Goal: Information Seeking & Learning: Understand process/instructions

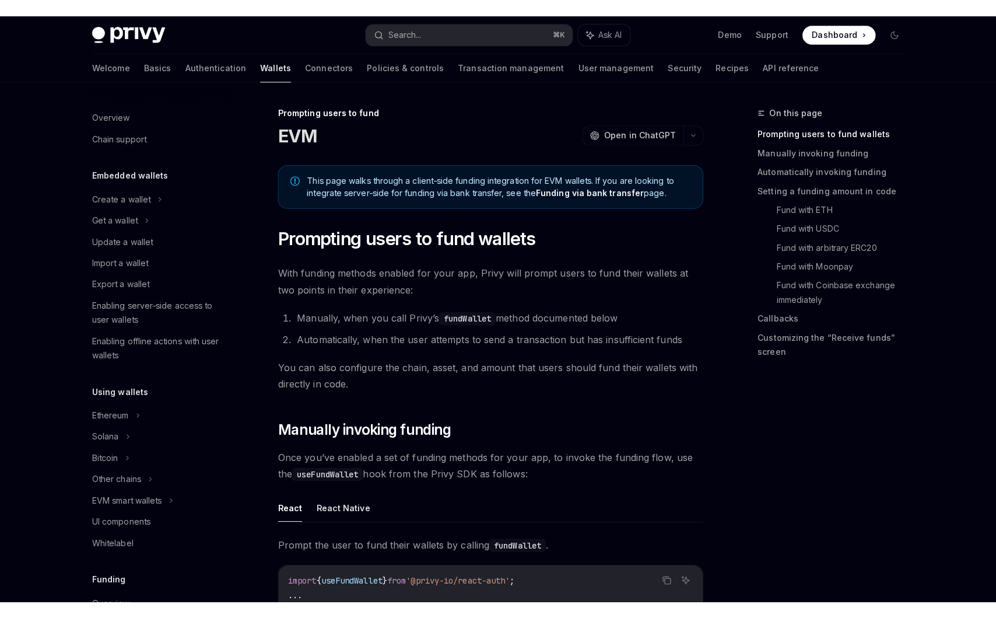
scroll to position [342, 0]
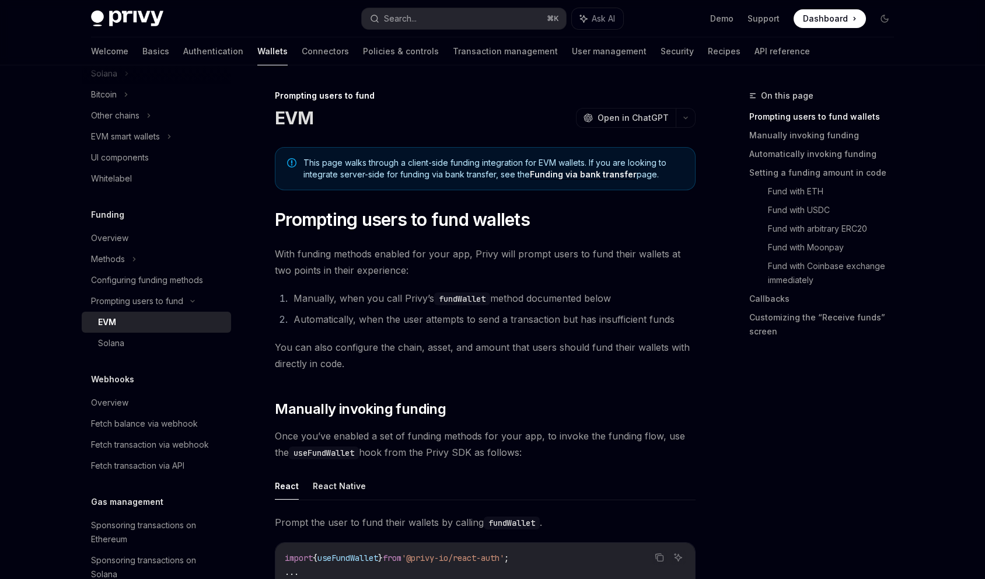
type textarea "*"
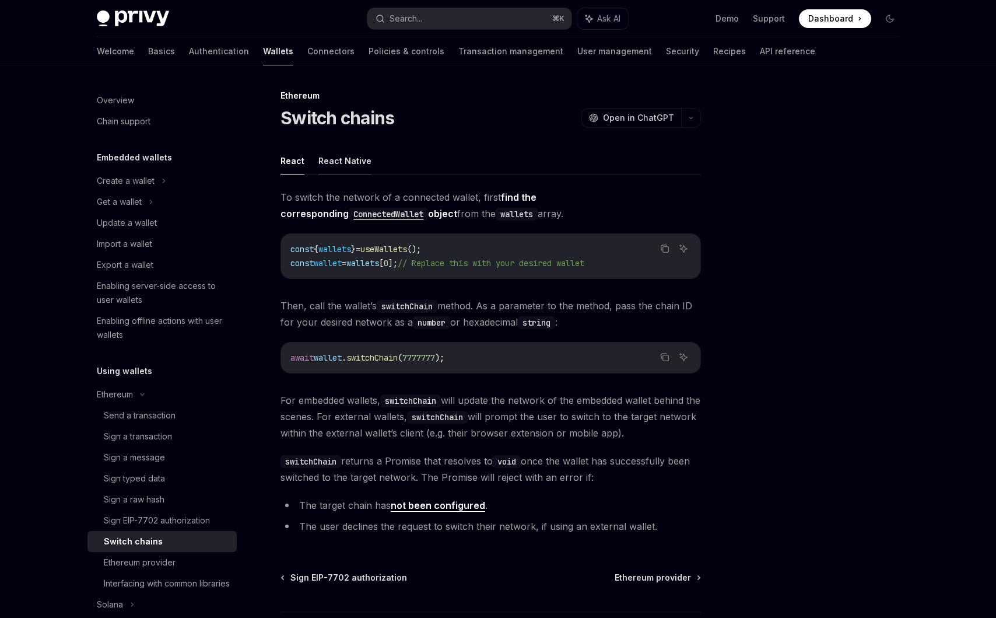
click at [342, 159] on button "React Native" at bounding box center [345, 160] width 53 height 27
type textarea "*"
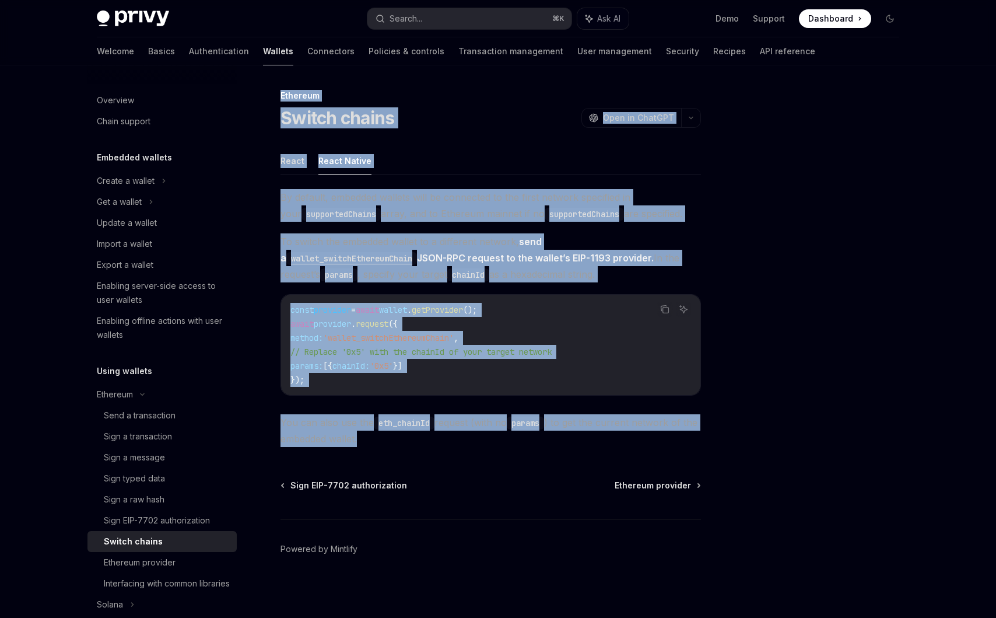
drag, startPoint x: 276, startPoint y: 83, endPoint x: 559, endPoint y: 443, distance: 458.3
click at [559, 443] on div "Ethereum Switch chains OpenAI Open in ChatGPT OpenAI Open in ChatGPT React Reac…" at bounding box center [498, 342] width 821 height 555
copy div "Ethereum Switch chains OpenAI Open in ChatGPT OpenAI Open in ChatGPT React Reac…"
click at [502, 268] on span "To switch the embedded wallet to a different network, send a wallet_switchEther…" at bounding box center [491, 257] width 421 height 49
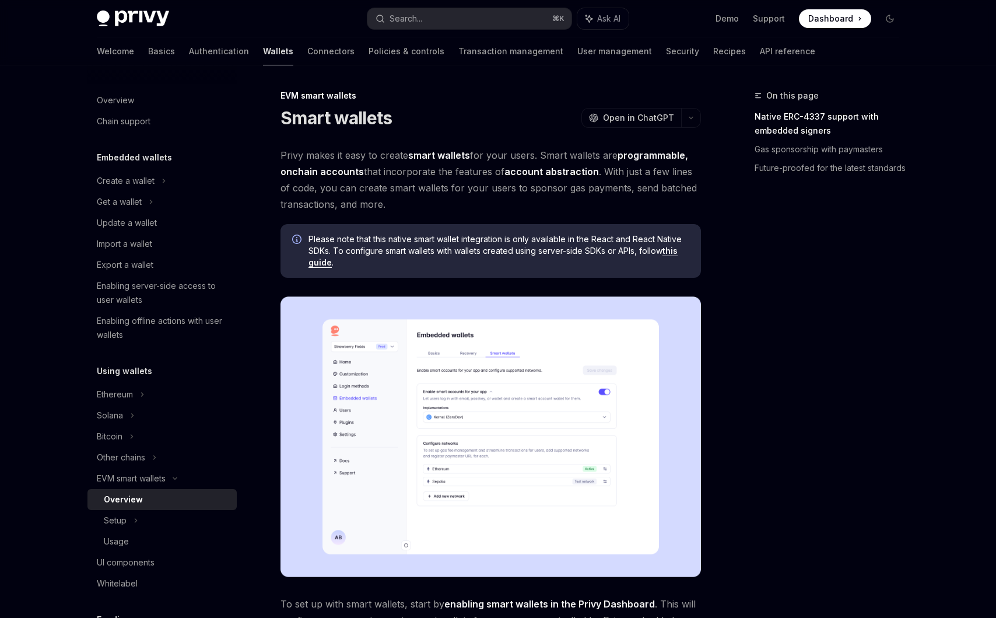
scroll to position [655, 0]
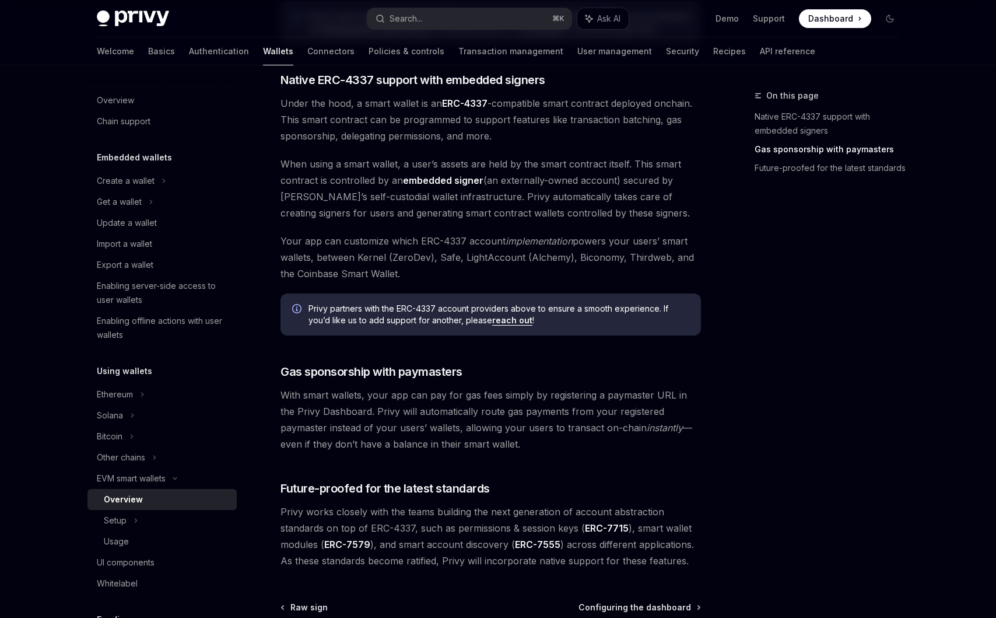
click at [359, 319] on span "Privy partners with the ERC-4337 account providers above to ensure a smooth exp…" at bounding box center [499, 314] width 381 height 23
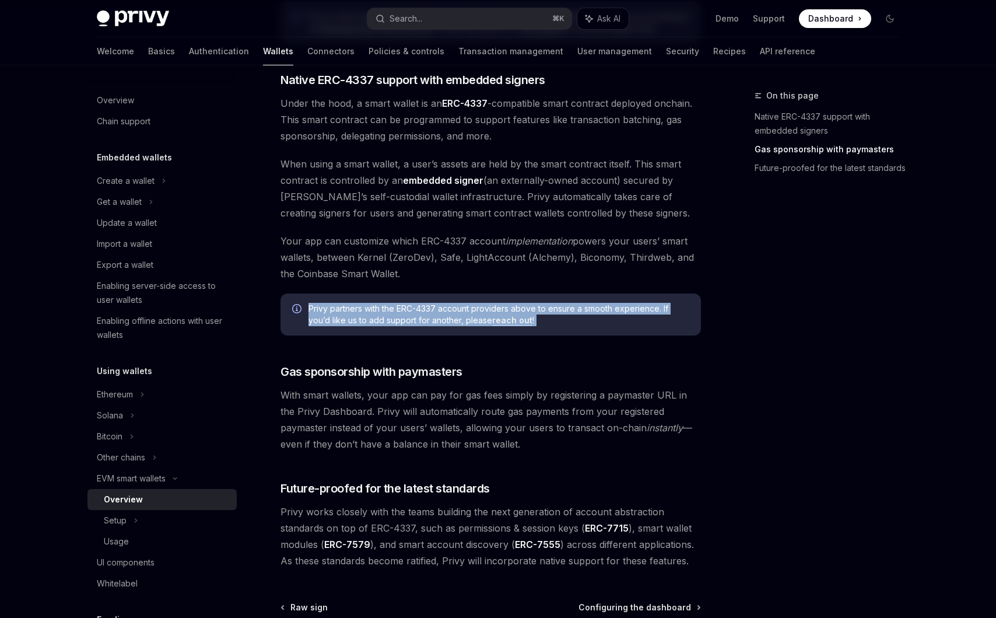
click at [359, 319] on span "Privy partners with the ERC-4337 account providers above to ensure a smooth exp…" at bounding box center [499, 314] width 381 height 23
copy div "Privy partners with the ERC-4337 account providers above to ensure a smooth exp…"
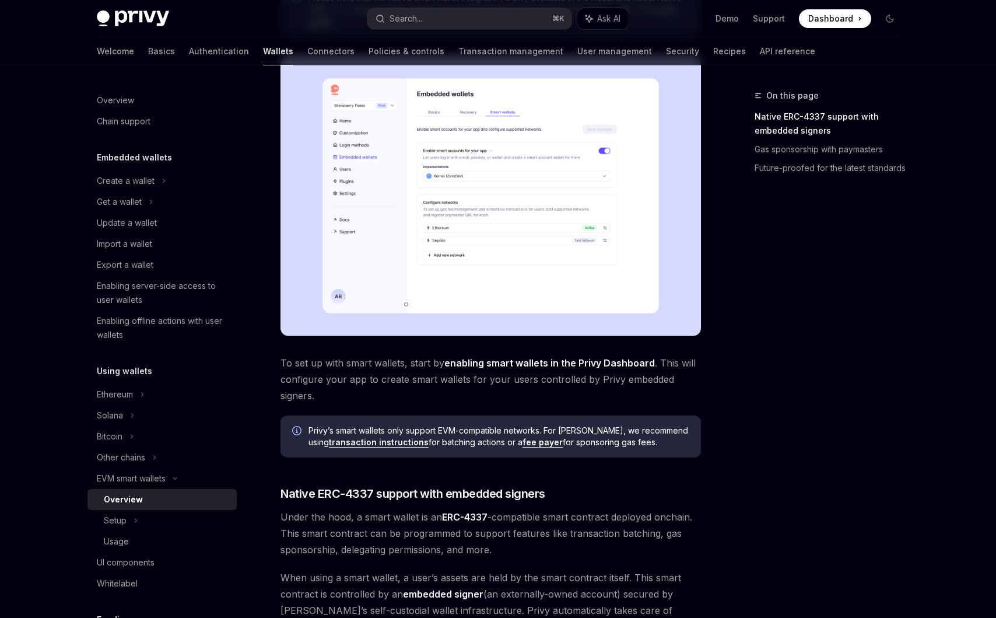
scroll to position [0, 0]
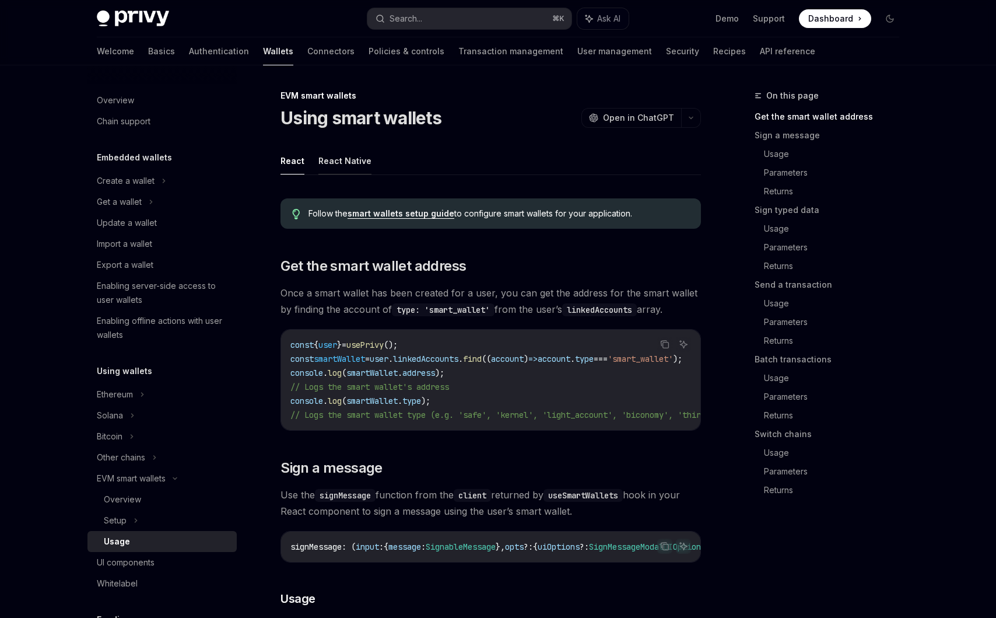
click at [350, 162] on button "React Native" at bounding box center [345, 160] width 53 height 27
type textarea "*"
click at [422, 19] on div "Search..." at bounding box center [406, 19] width 33 height 14
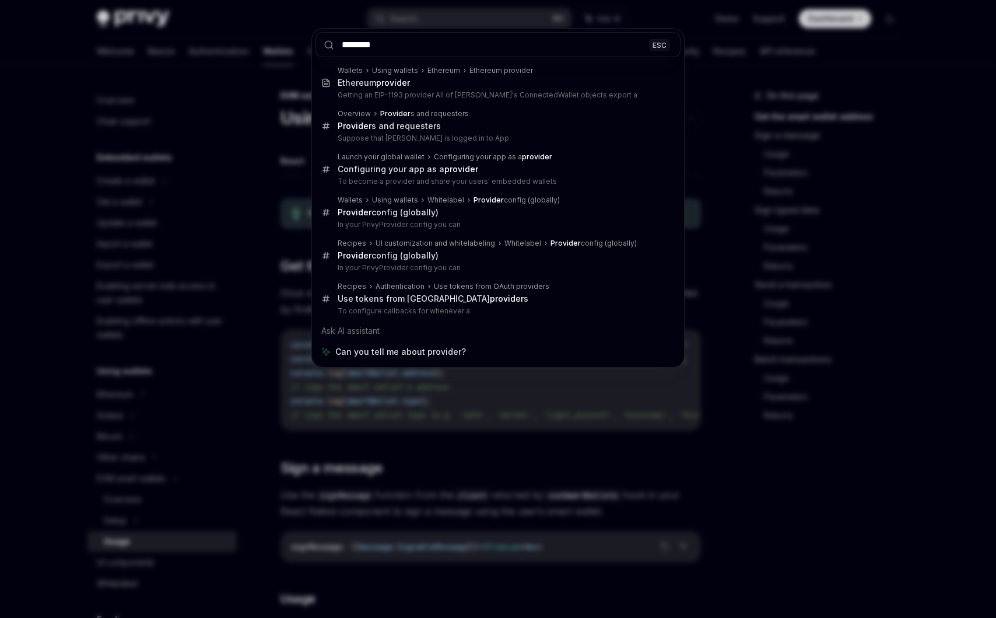
type input "********"
